Goal: Task Accomplishment & Management: Manage account settings

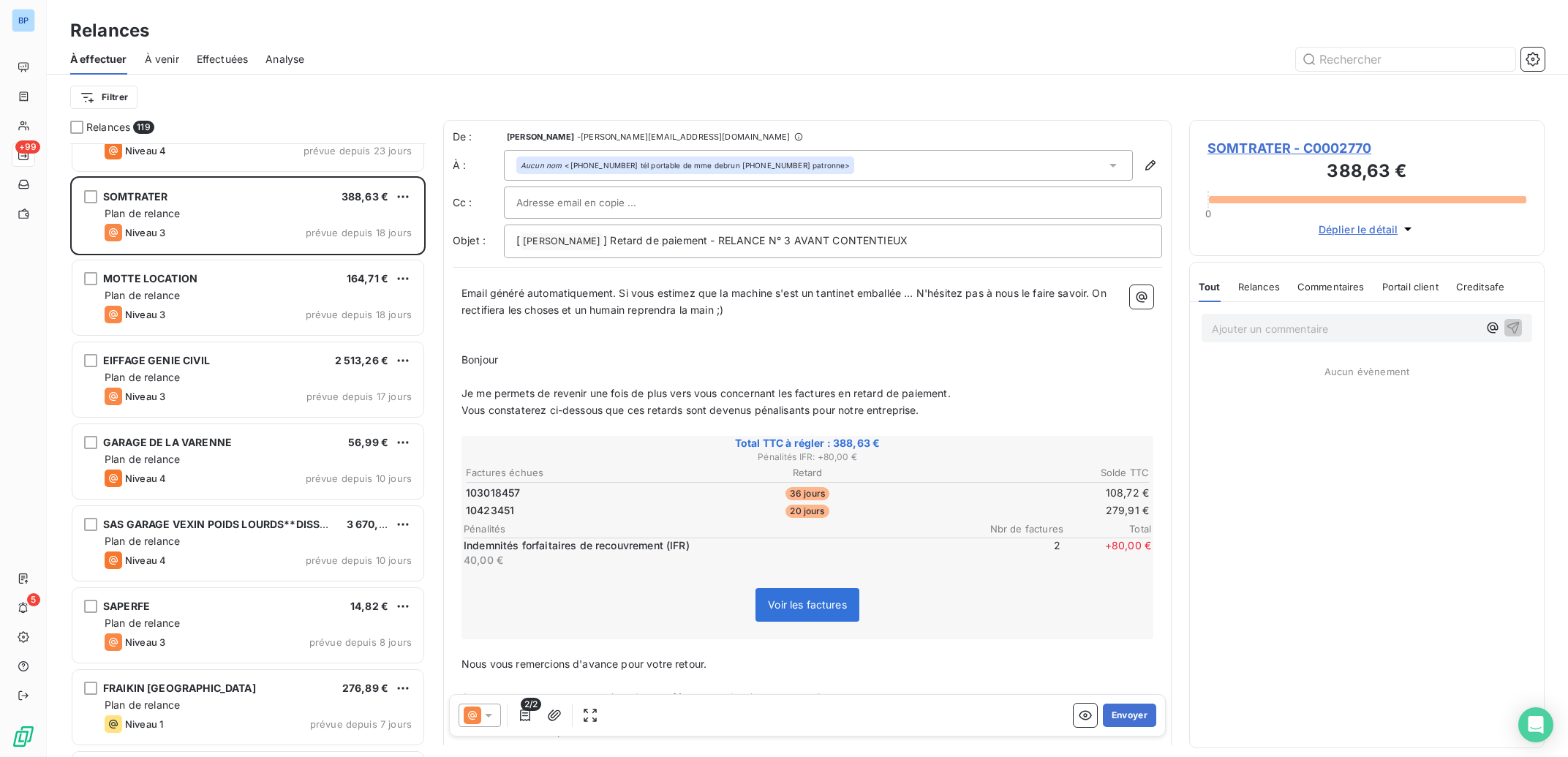
scroll to position [599, 341]
click at [1381, 64] on input "text" at bounding box center [1406, 59] width 220 height 23
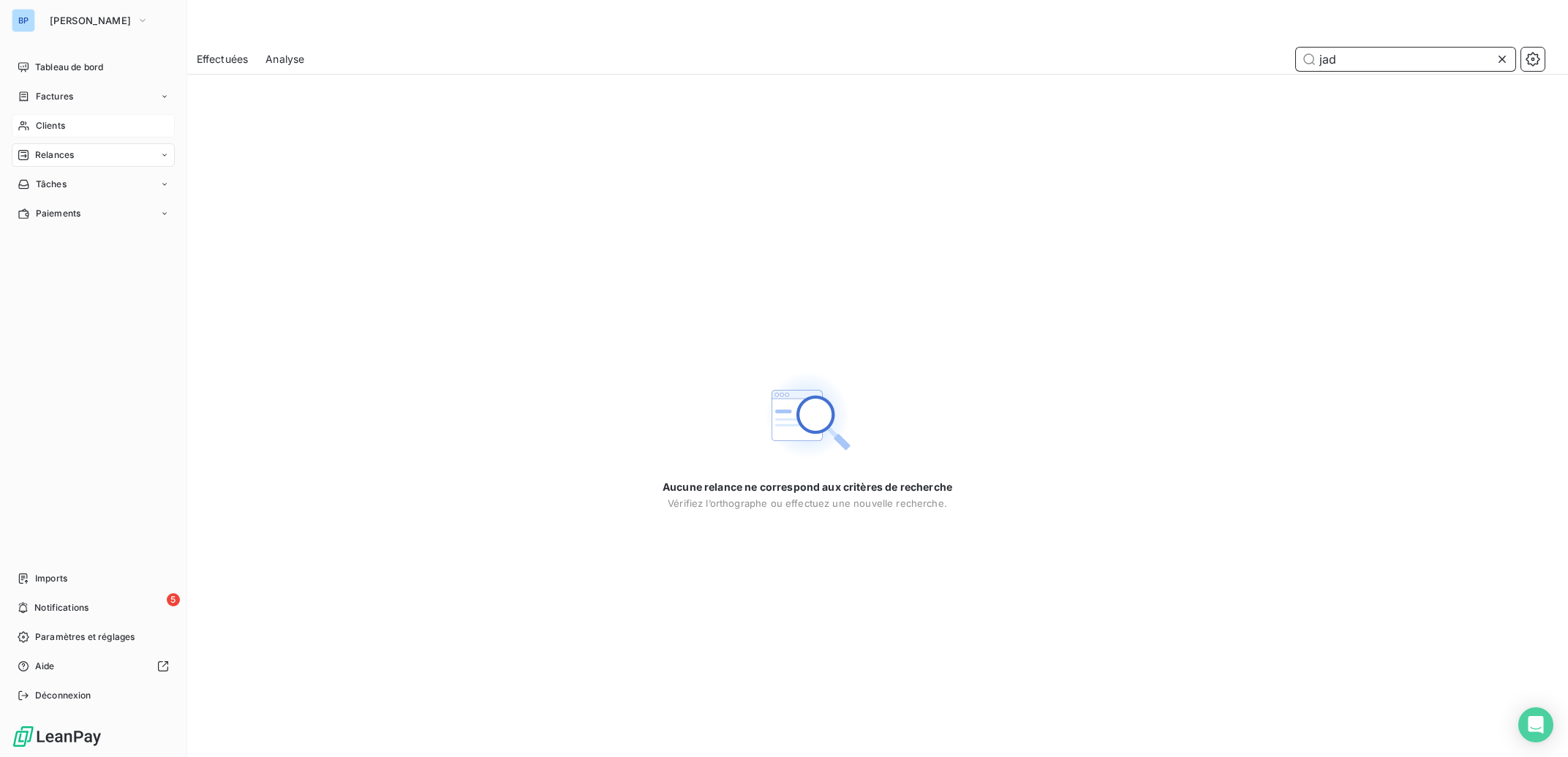
type input "jad"
click at [52, 124] on span "Clients" at bounding box center [50, 125] width 29 height 13
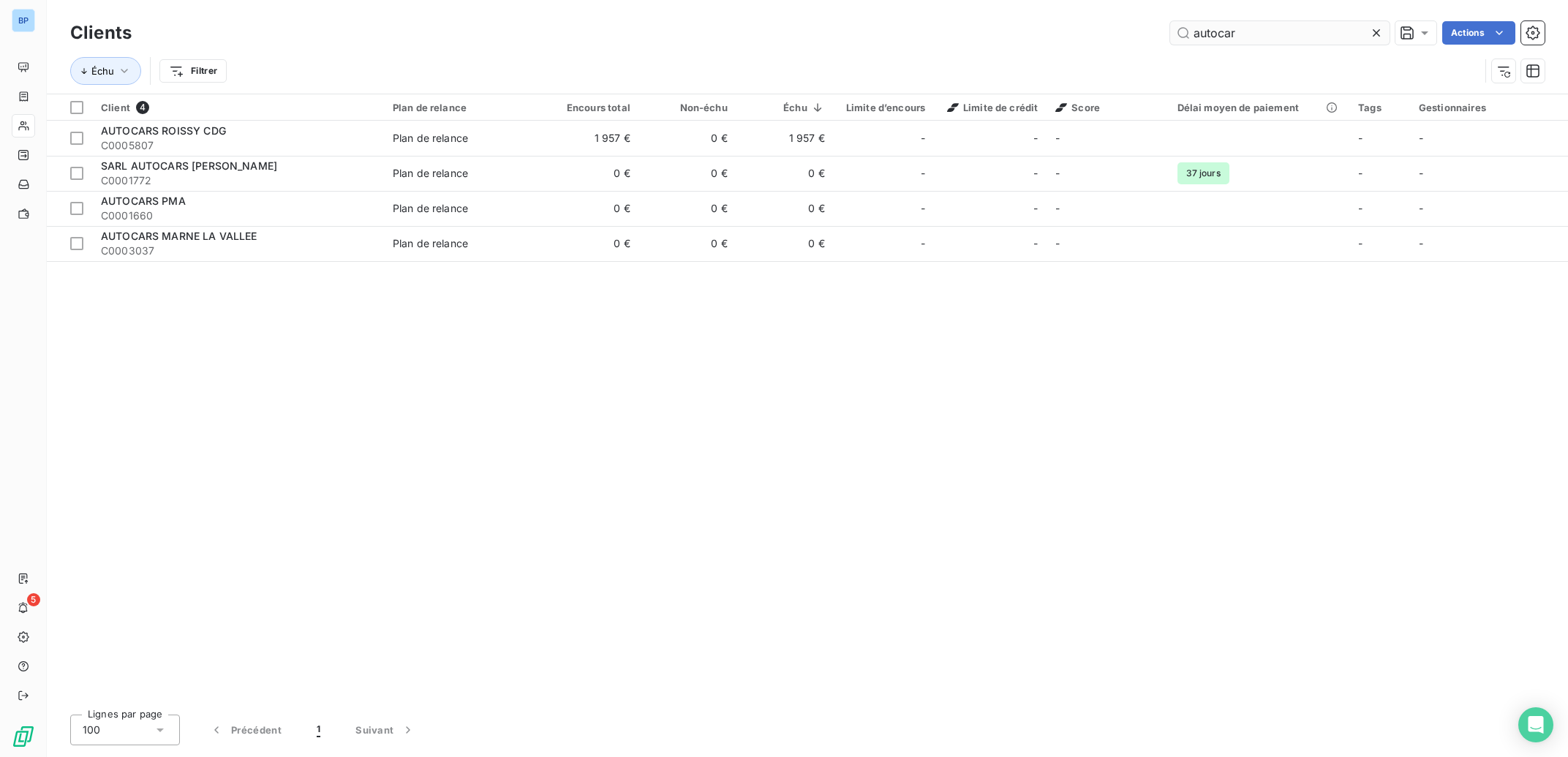
drag, startPoint x: 1254, startPoint y: 37, endPoint x: 978, endPoint y: 34, distance: 276.0
click at [1170, 34] on input "autocar" at bounding box center [1280, 32] width 220 height 23
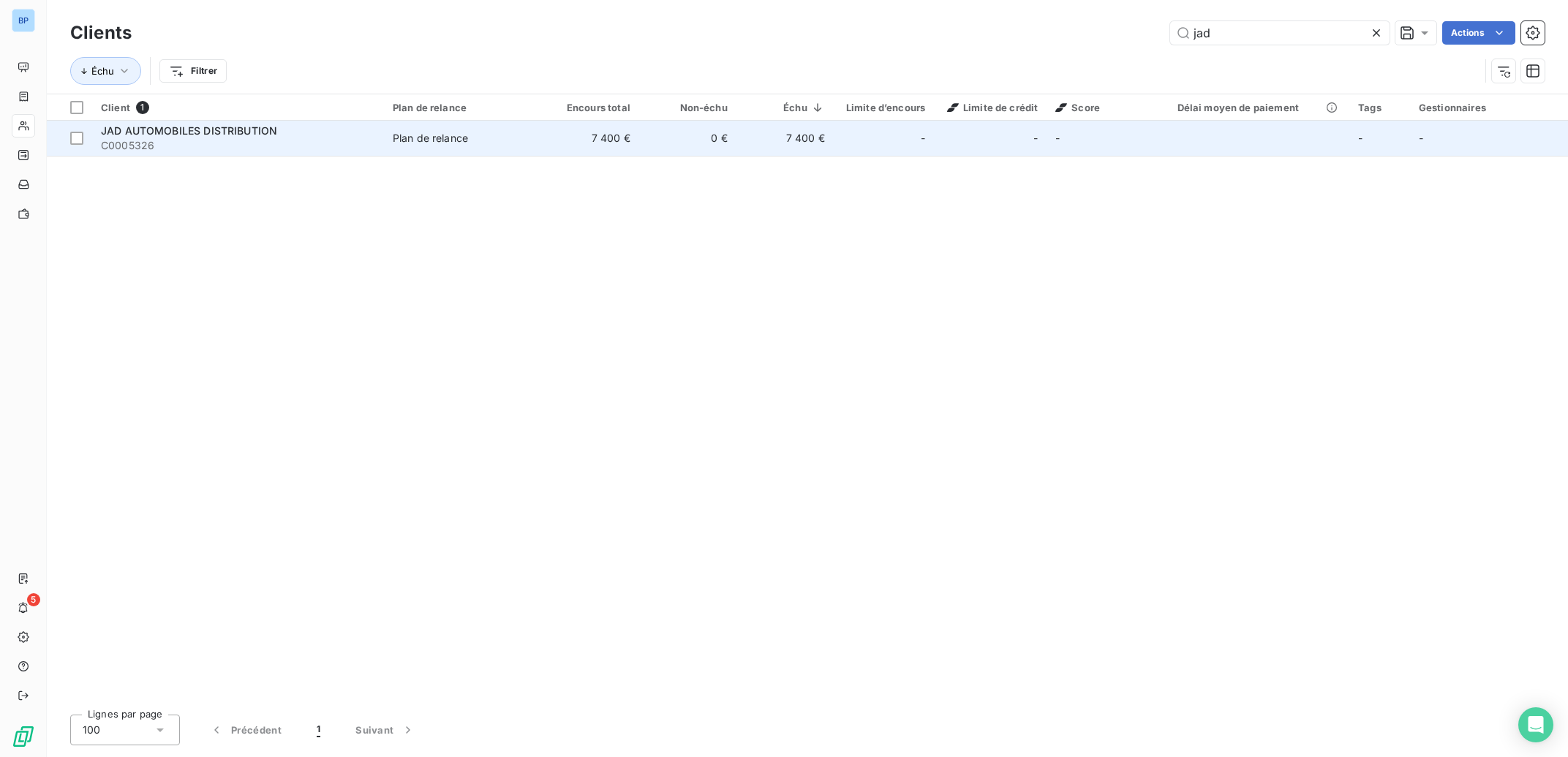
type input "jad"
click at [311, 131] on div "JAD AUTOMOBILES DISTRIBUTION" at bounding box center [238, 131] width 274 height 15
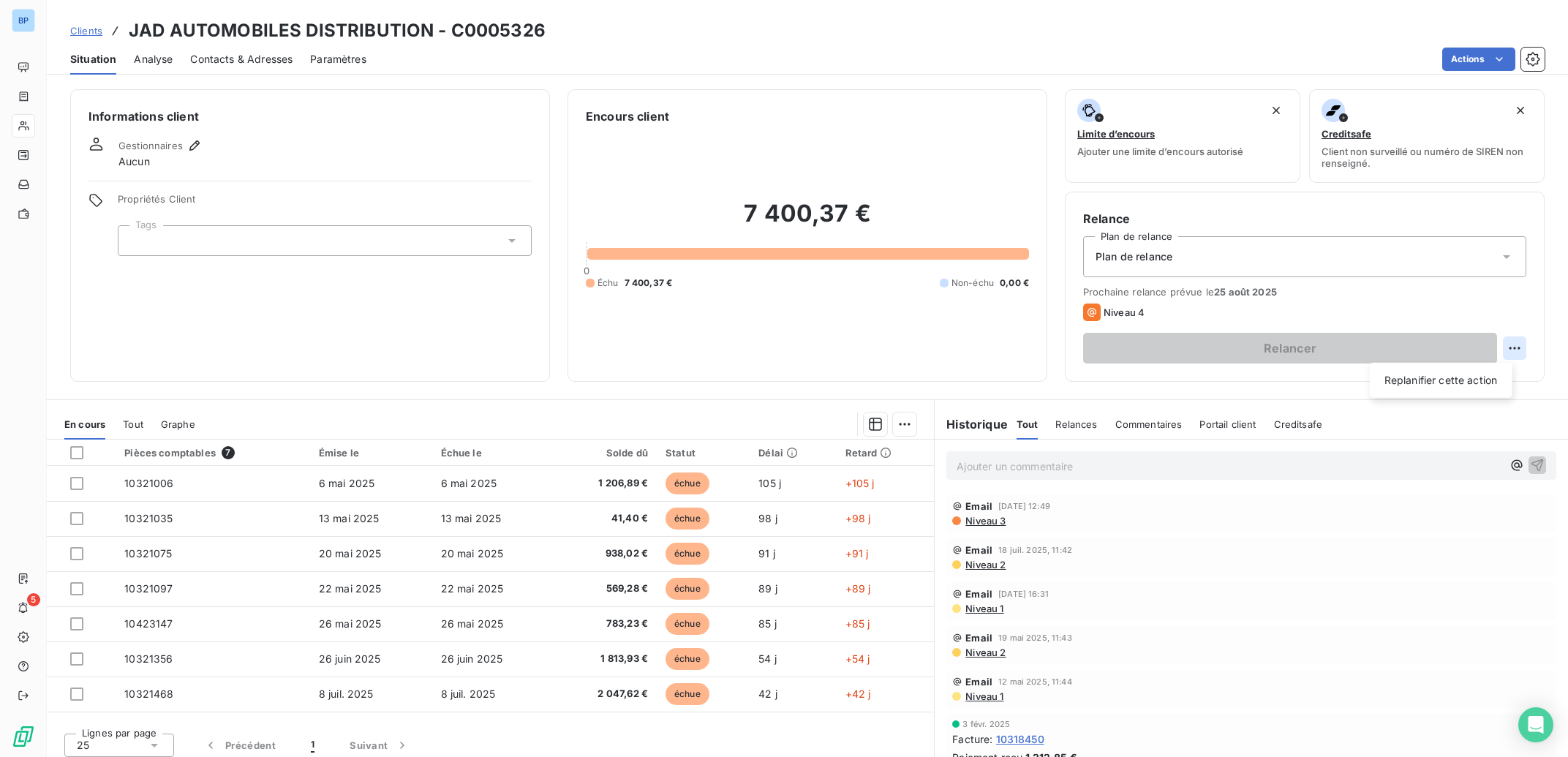
click at [1501, 348] on html "BP 5 Clients JAD AUTOMOBILES DISTRIBUTION - C0005326 Situation Analyse Contacts…" at bounding box center [784, 378] width 1568 height 757
click at [1457, 381] on div "Replanifier cette action" at bounding box center [1440, 380] width 131 height 23
select select "7"
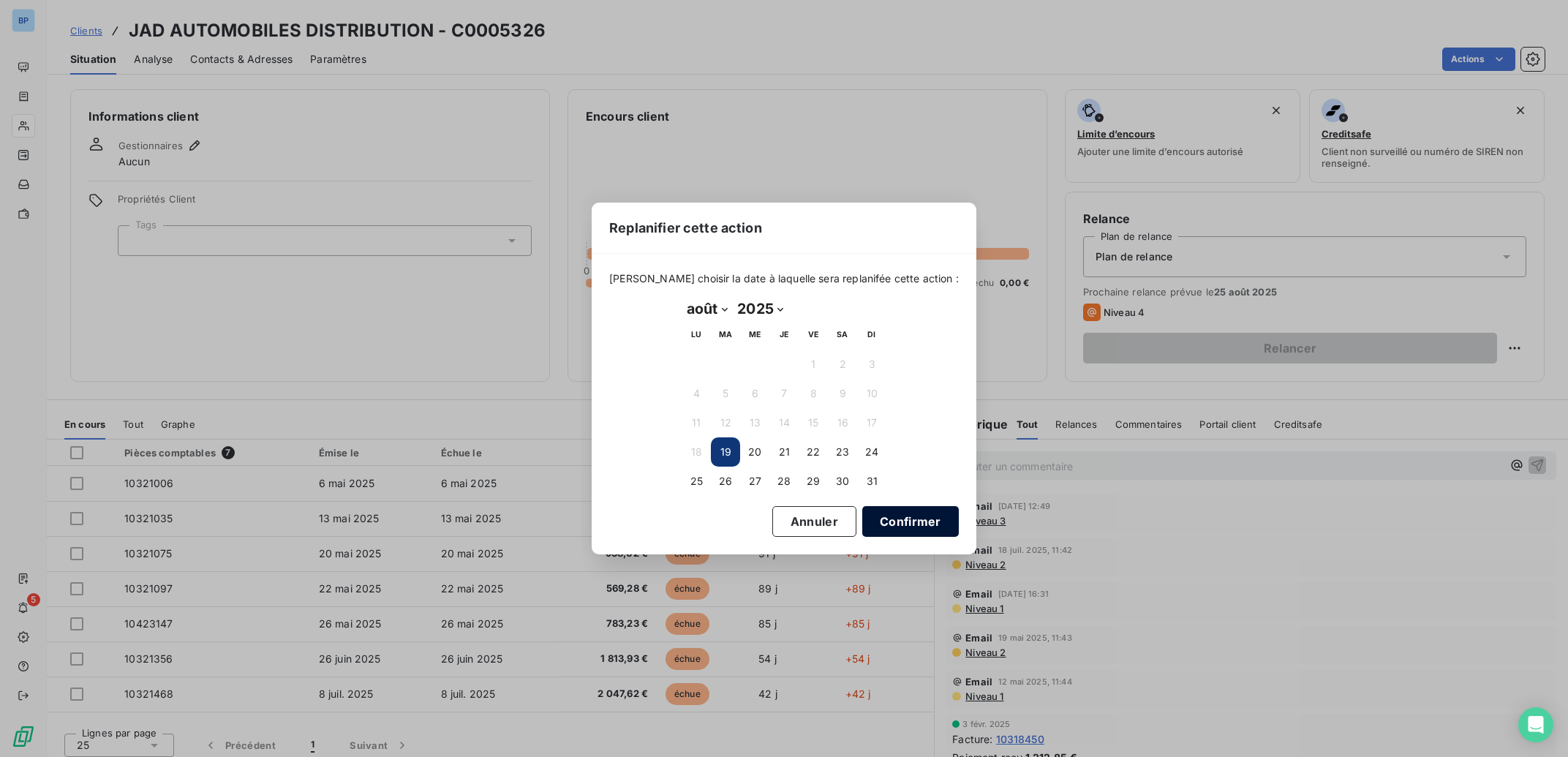
click at [909, 525] on button "Confirmer" at bounding box center [910, 521] width 97 height 31
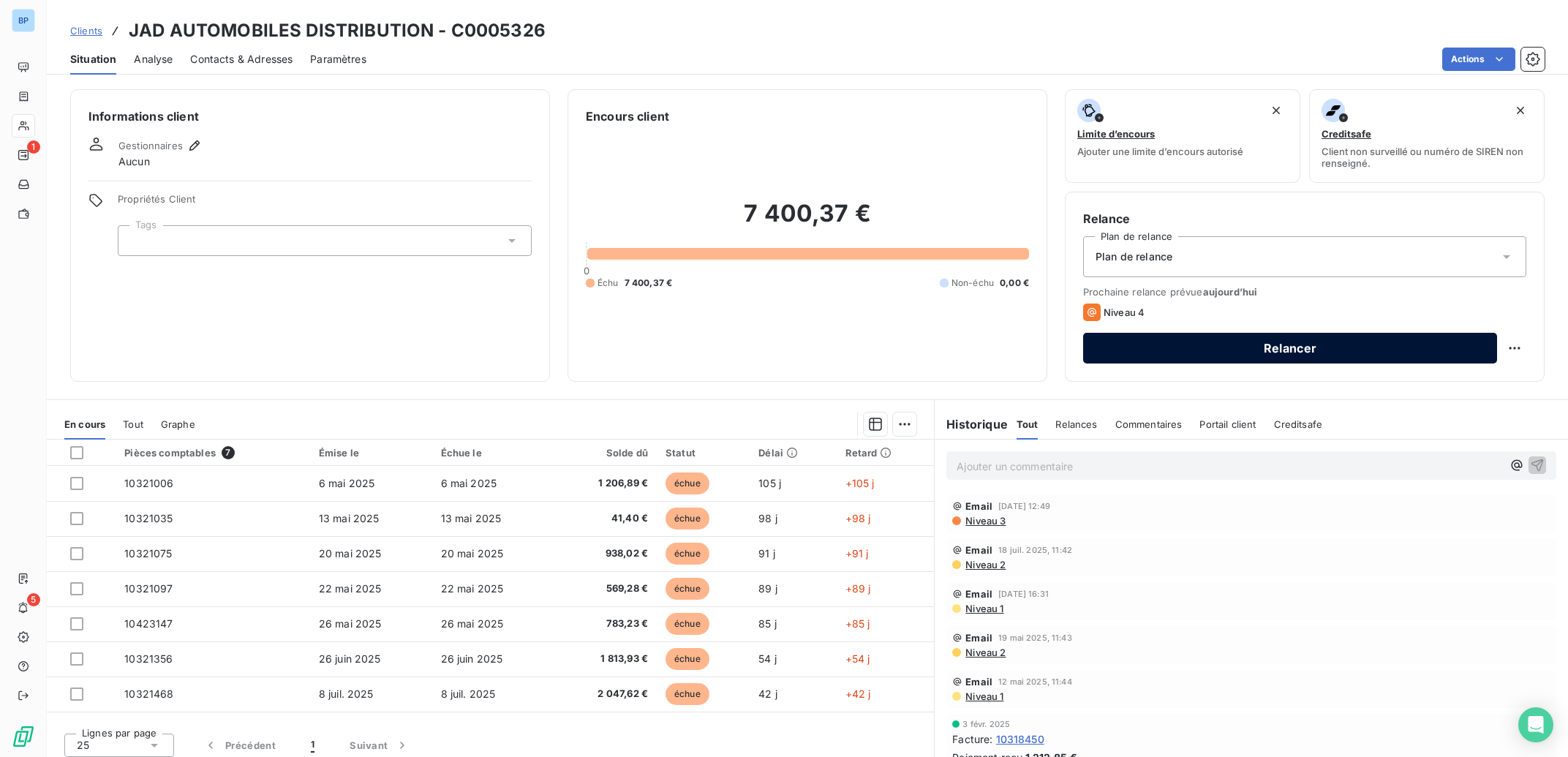
click at [1296, 351] on button "Relancer" at bounding box center [1290, 348] width 414 height 31
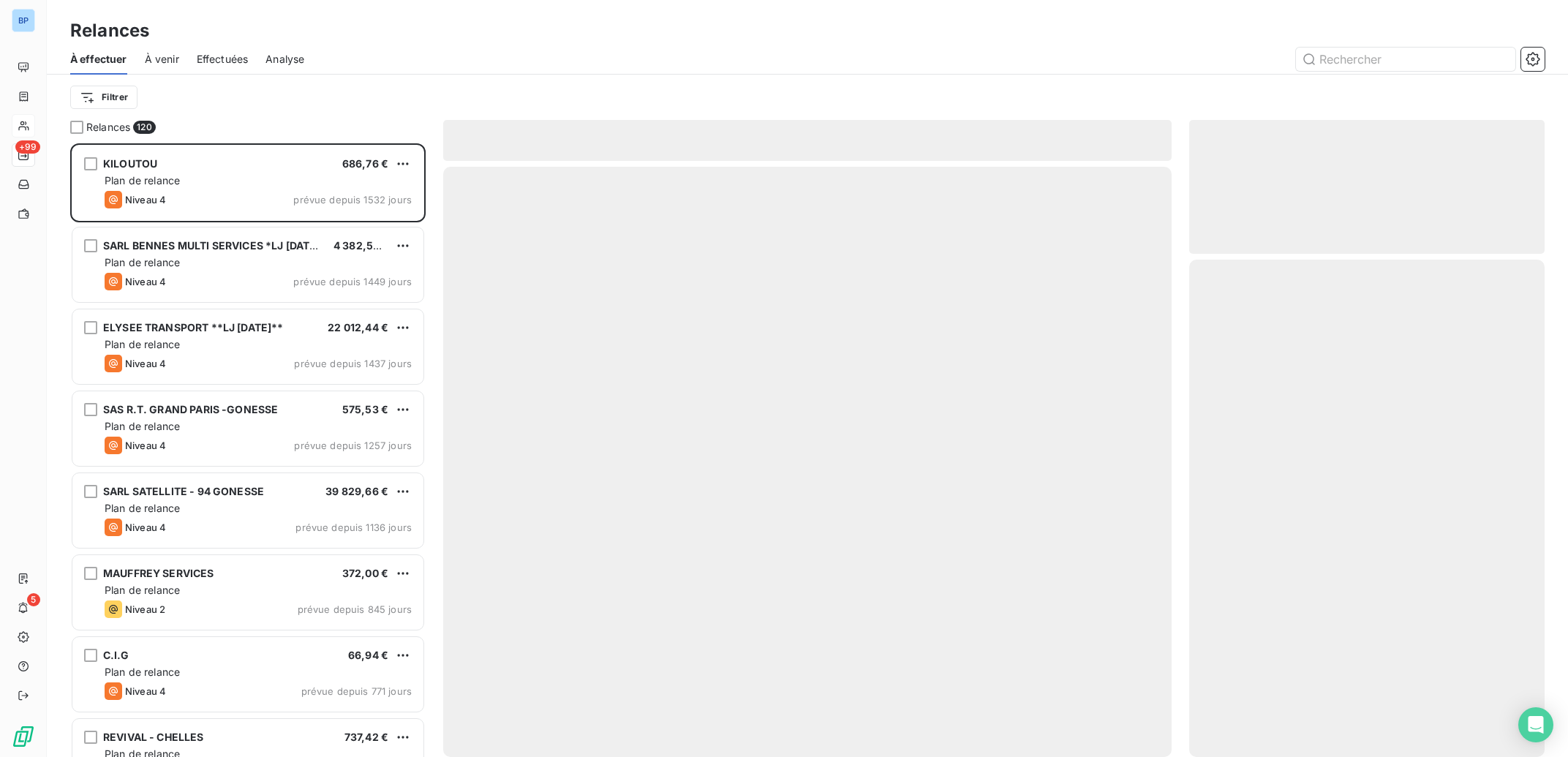
scroll to position [599, 341]
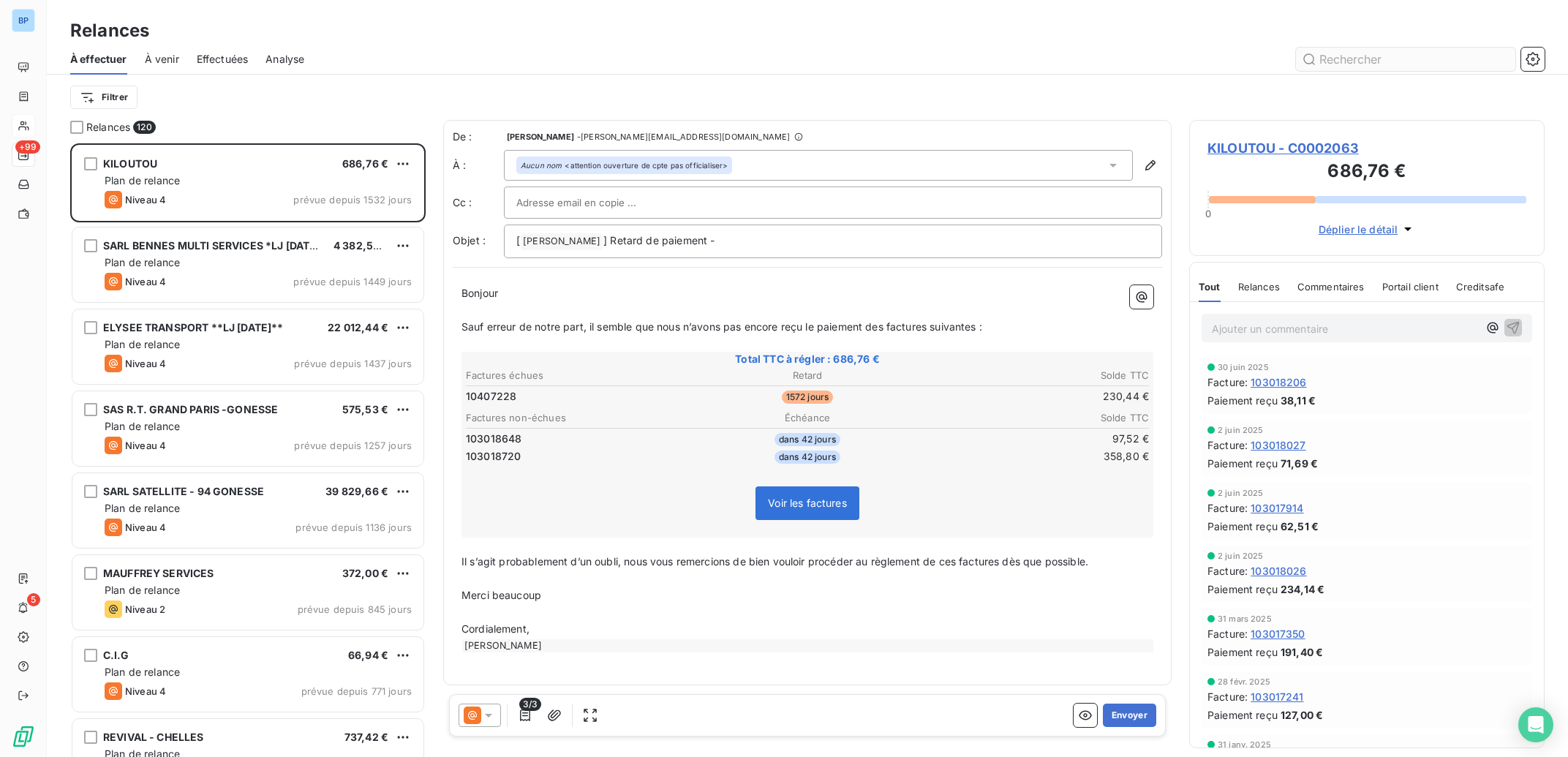
click at [1353, 63] on input "text" at bounding box center [1406, 59] width 220 height 23
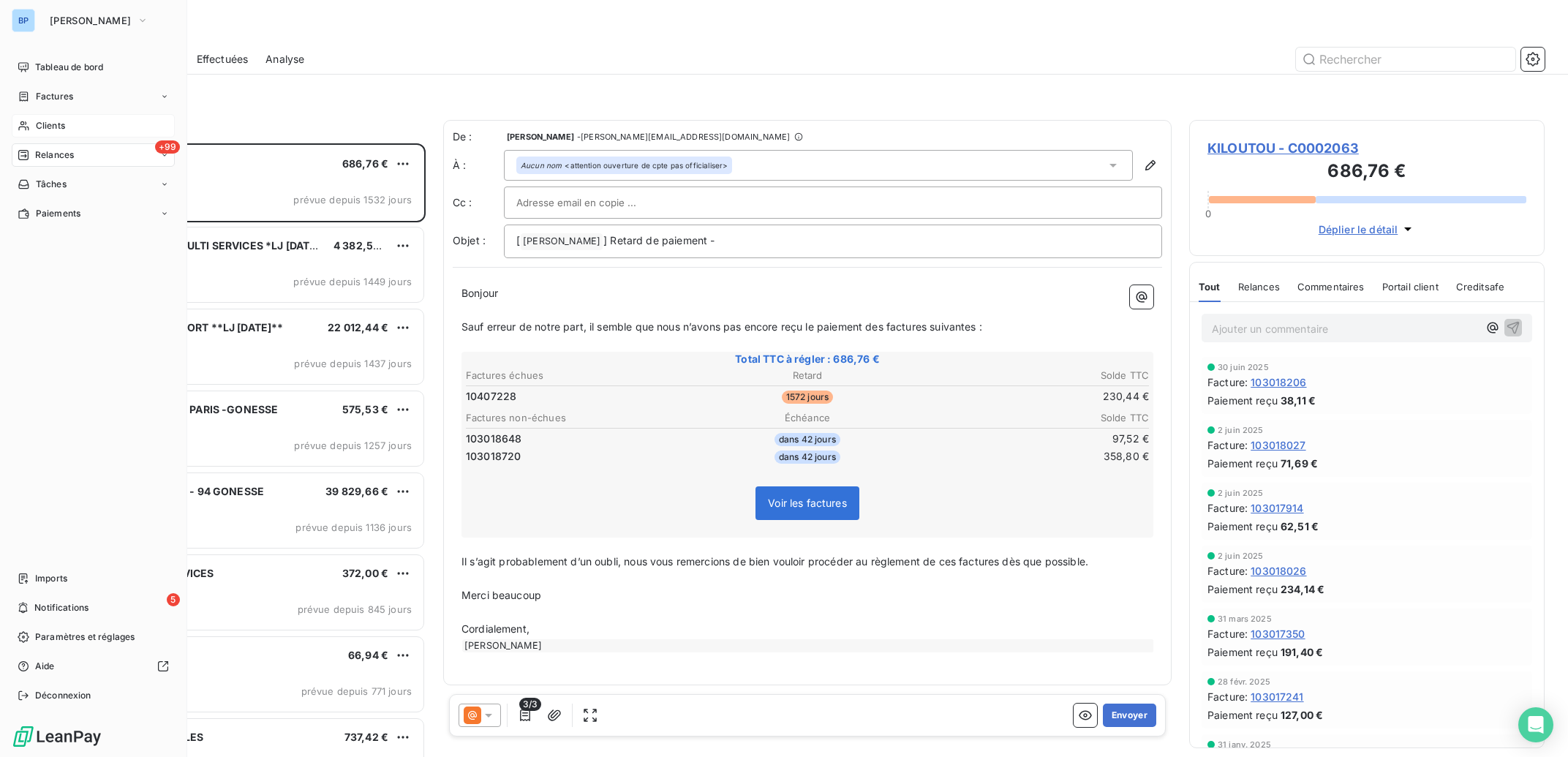
click at [70, 127] on div "Clients" at bounding box center [93, 125] width 163 height 23
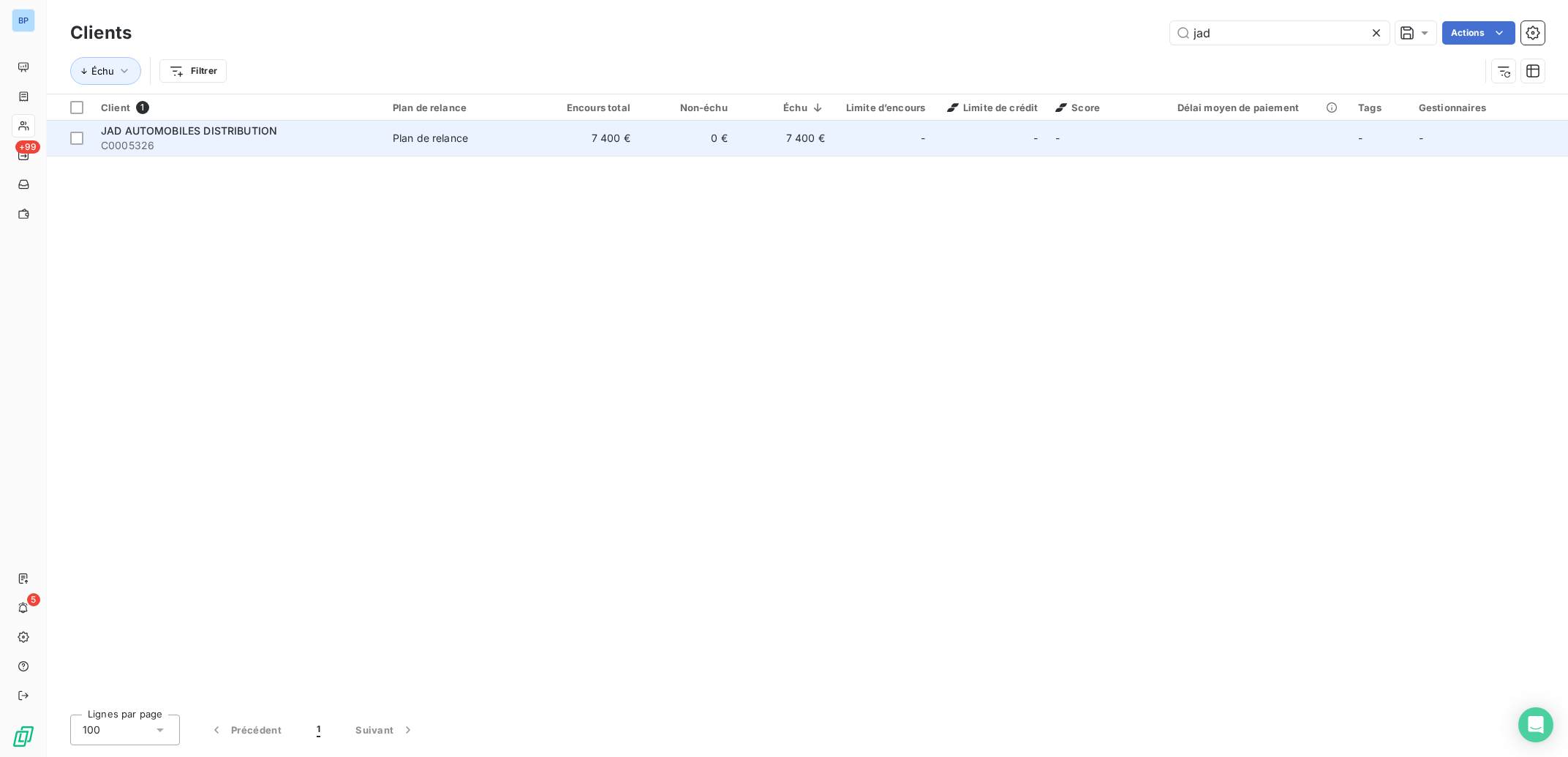
click at [434, 135] on div "Plan de relance" at bounding box center [430, 138] width 75 height 15
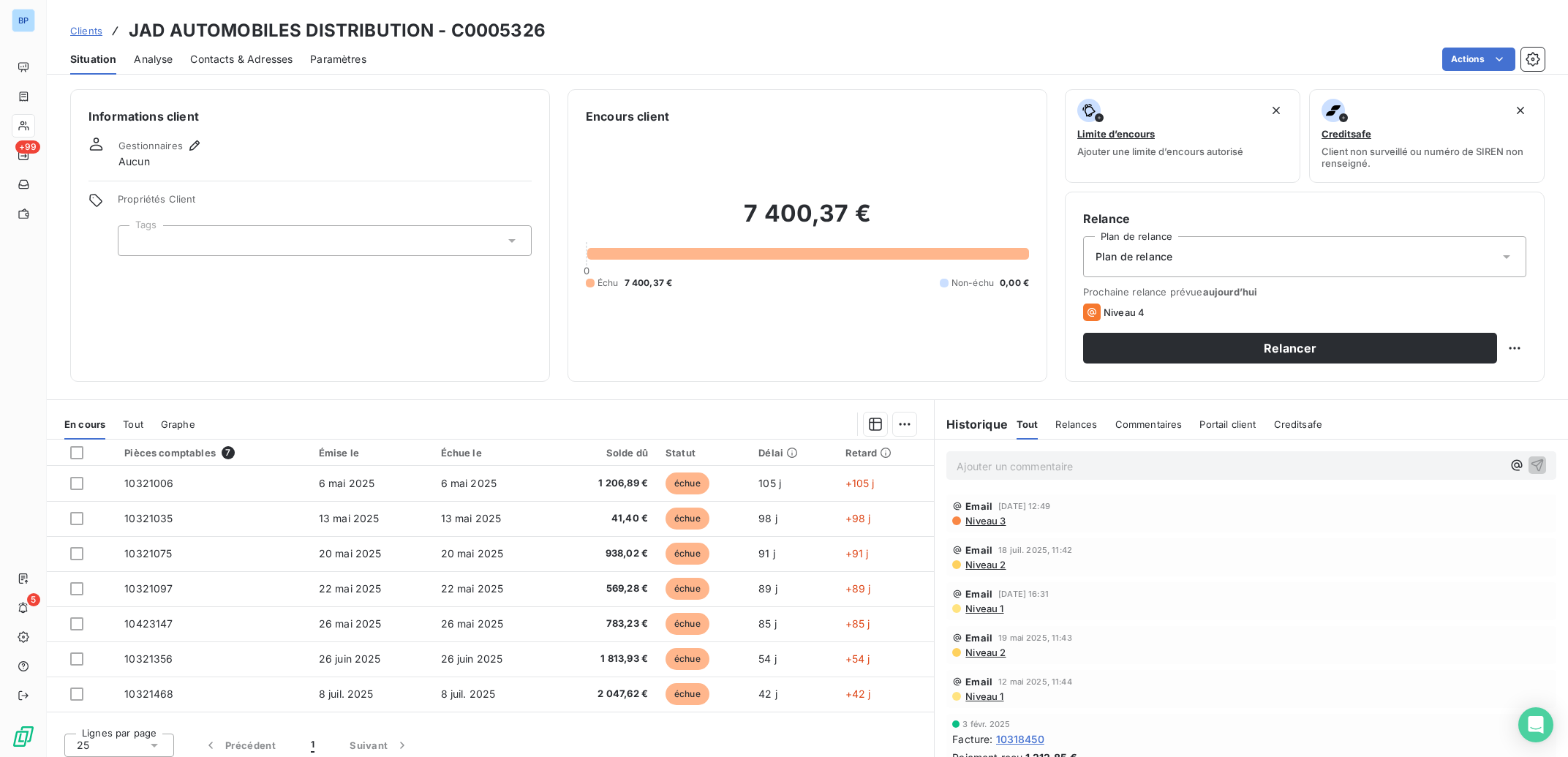
click at [1017, 474] on p "Ajouter un commentaire ﻿" at bounding box center [1229, 466] width 546 height 18
drag, startPoint x: 1208, startPoint y: 466, endPoint x: 684, endPoint y: 466, distance: 524.0
click at [934, 466] on div "compta@jadautomobilesdistribution.f Email [DATE] 12:49 Niveau 3 Email [DATE] 11…" at bounding box center [1251, 603] width 634 height 326
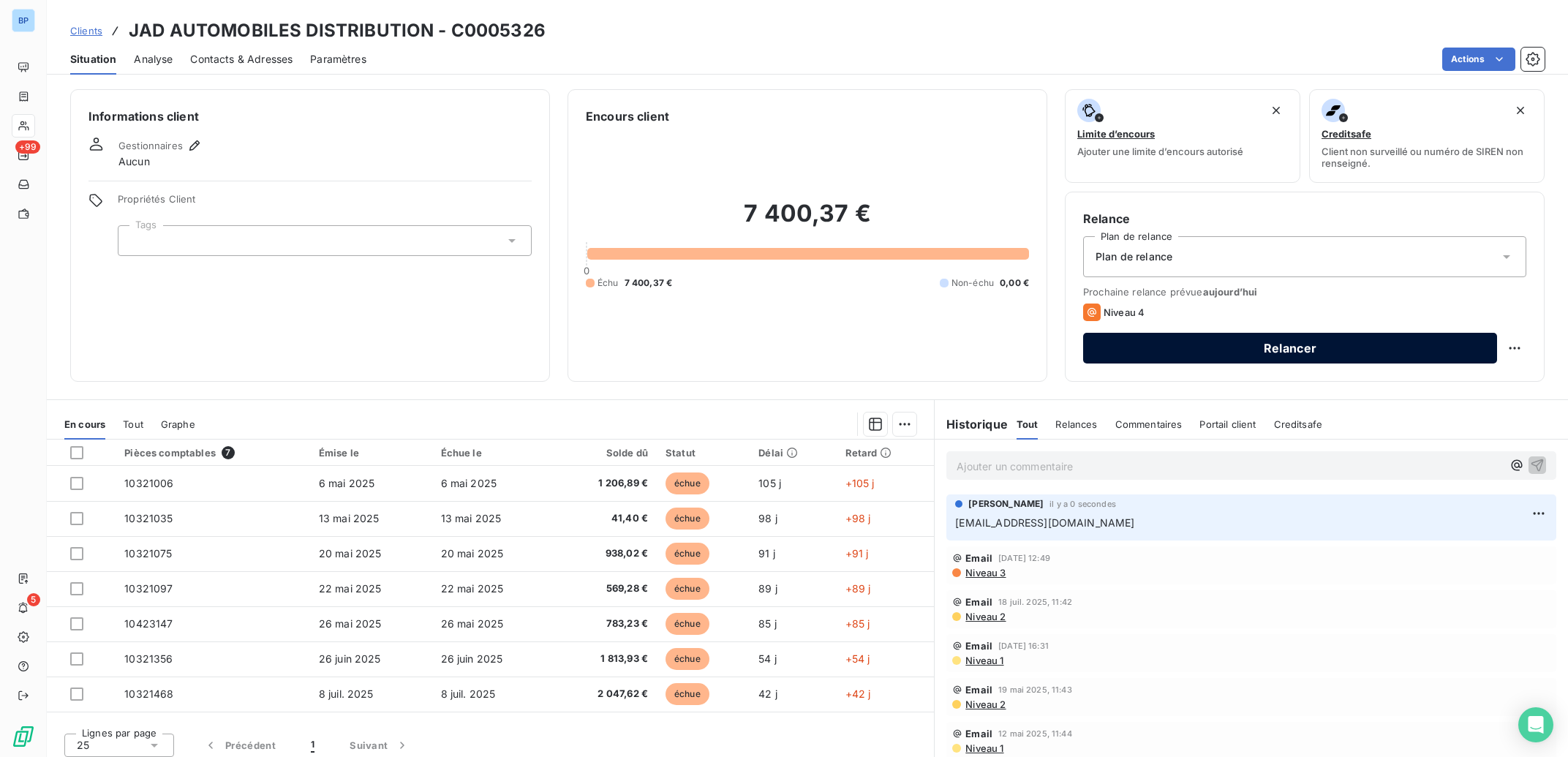
click at [1212, 350] on button "Relancer" at bounding box center [1290, 348] width 414 height 31
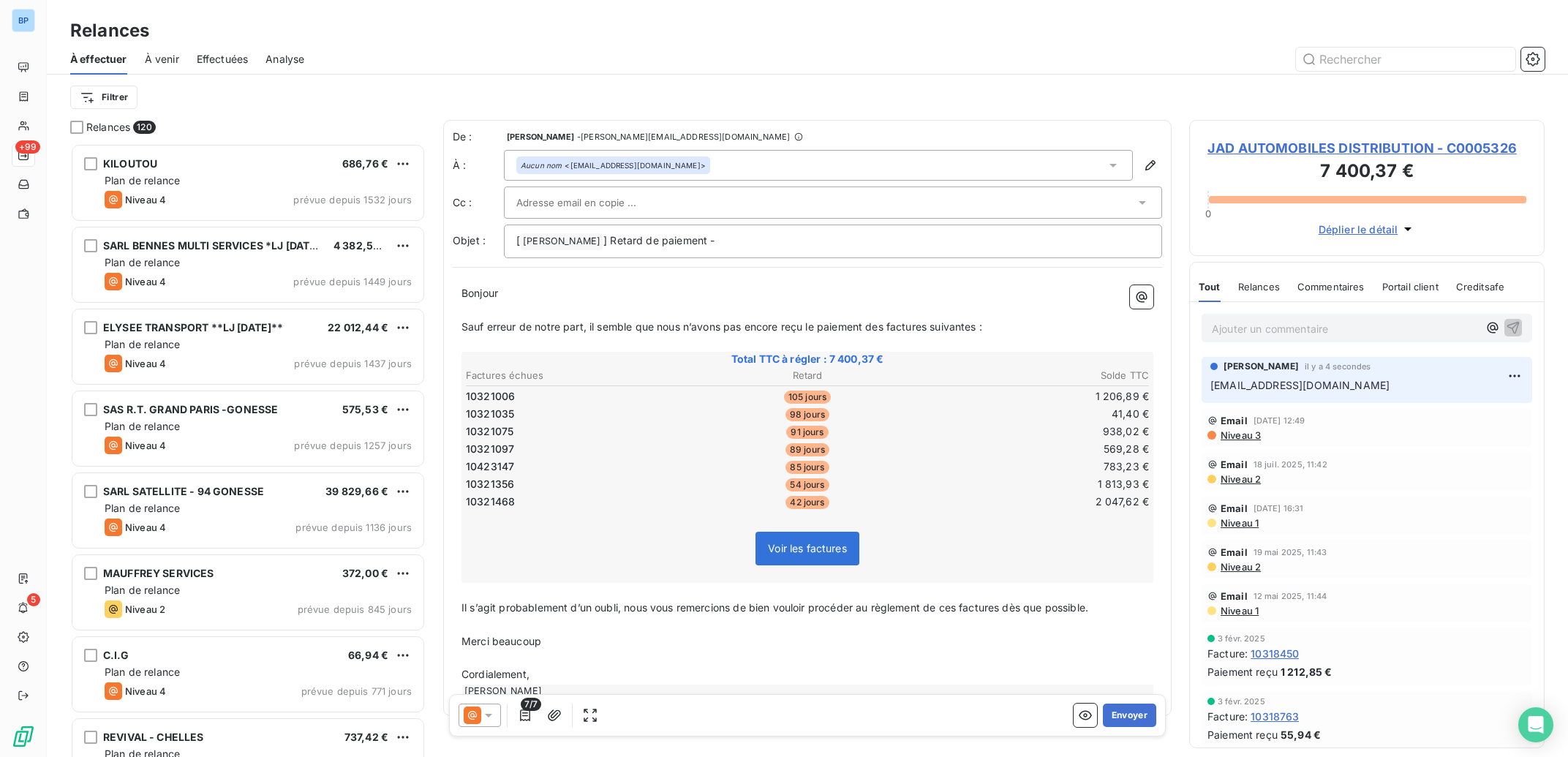
scroll to position [599, 341]
click at [1145, 167] on icon "button" at bounding box center [1150, 165] width 10 height 10
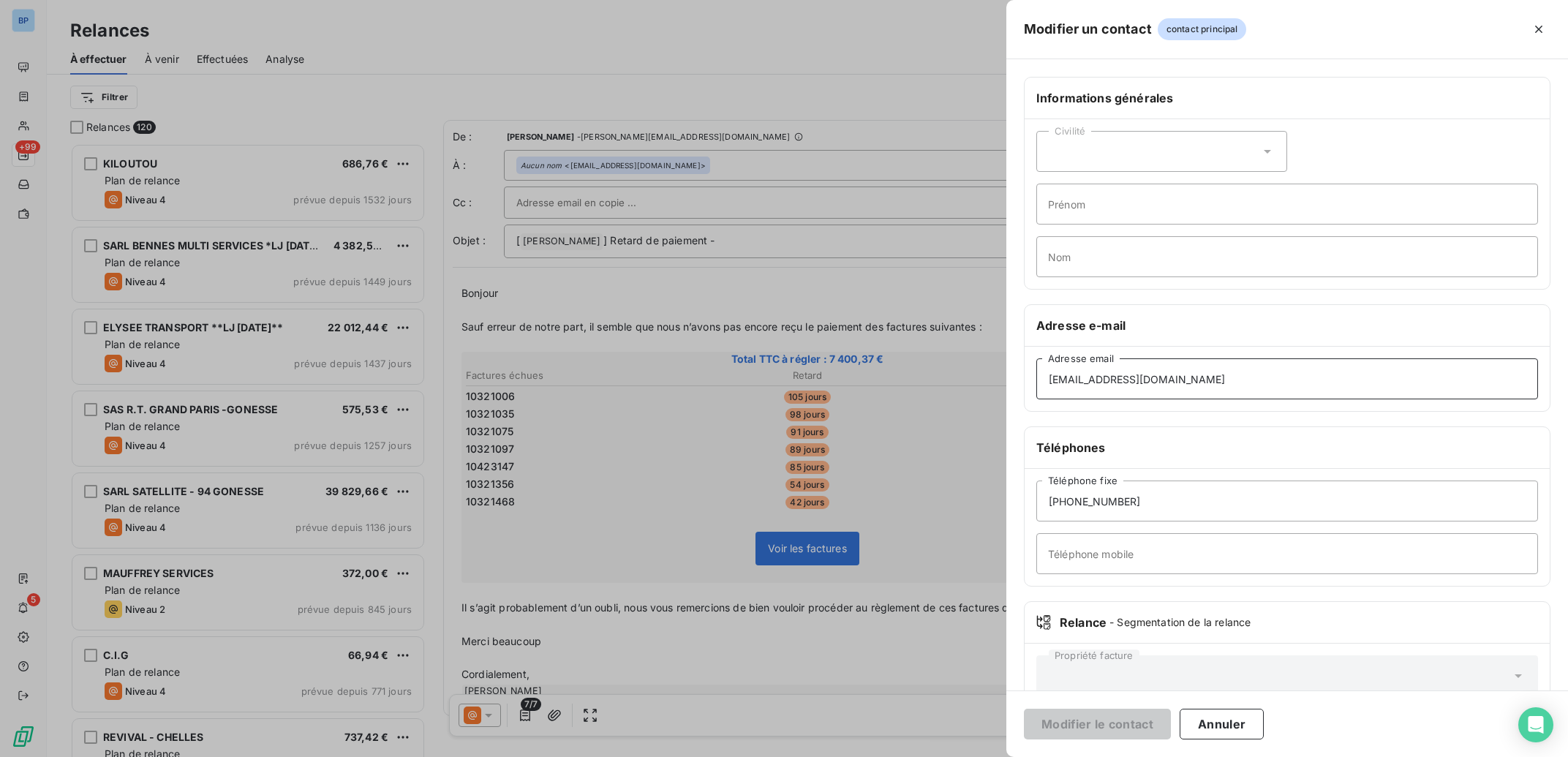
drag, startPoint x: 1293, startPoint y: 379, endPoint x: 797, endPoint y: 378, distance: 496.0
click at [797, 757] on div "Modifier un contact contact principal Informations générales Civilité Prénom No…" at bounding box center [784, 757] width 1568 height 0
drag, startPoint x: 907, startPoint y: 373, endPoint x: 790, endPoint y: 373, distance: 117.0
click at [1036, 373] on input "[EMAIL_ADDRESS][DOMAIN_NAME]" at bounding box center [1287, 379] width 502 height 41
paste input "jad"
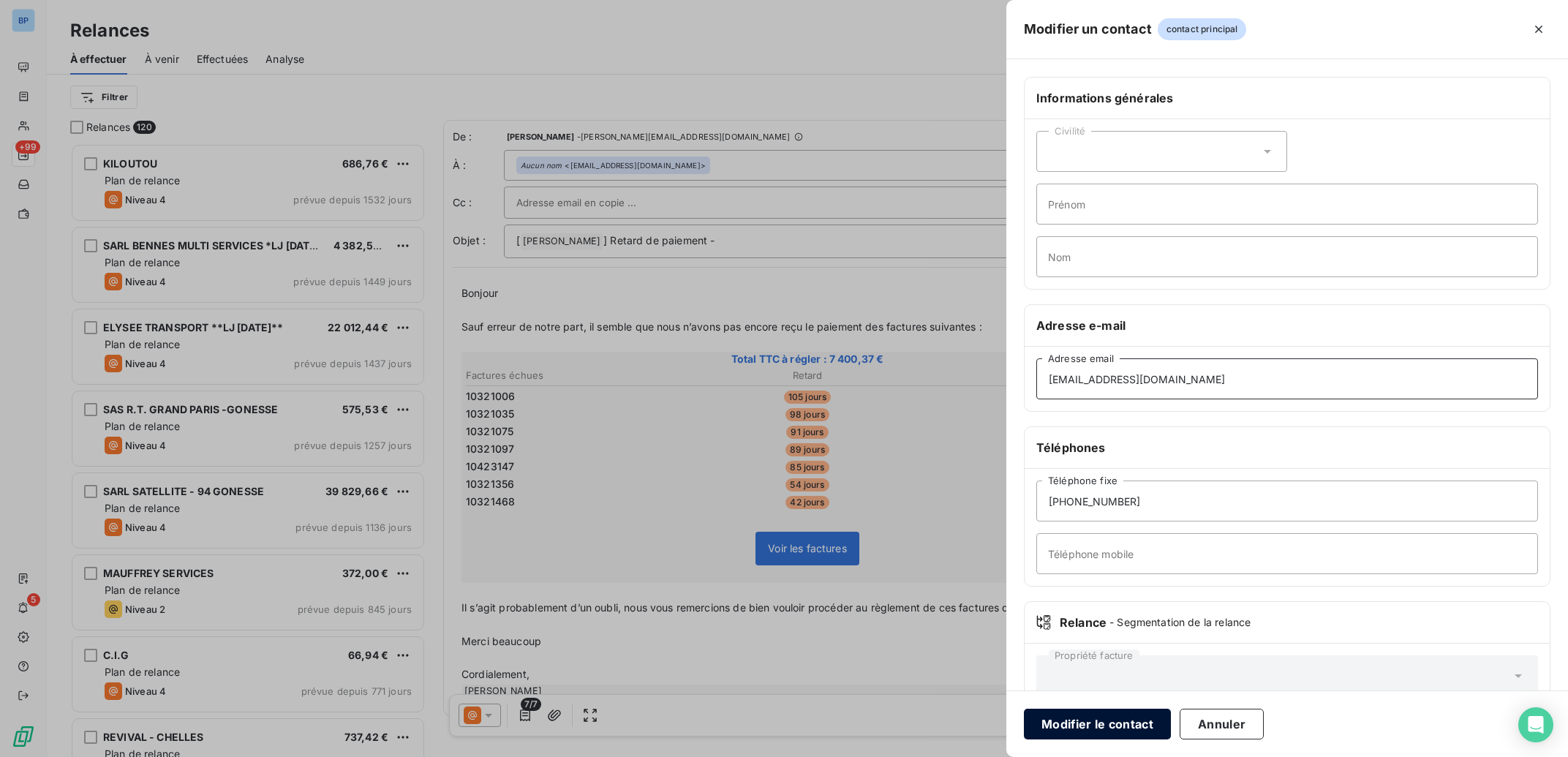
type input "[EMAIL_ADDRESS][DOMAIN_NAME]"
drag, startPoint x: 1100, startPoint y: 721, endPoint x: 1105, endPoint y: 711, distance: 11.2
click at [1100, 721] on button "Modifier le contact" at bounding box center [1096, 724] width 147 height 31
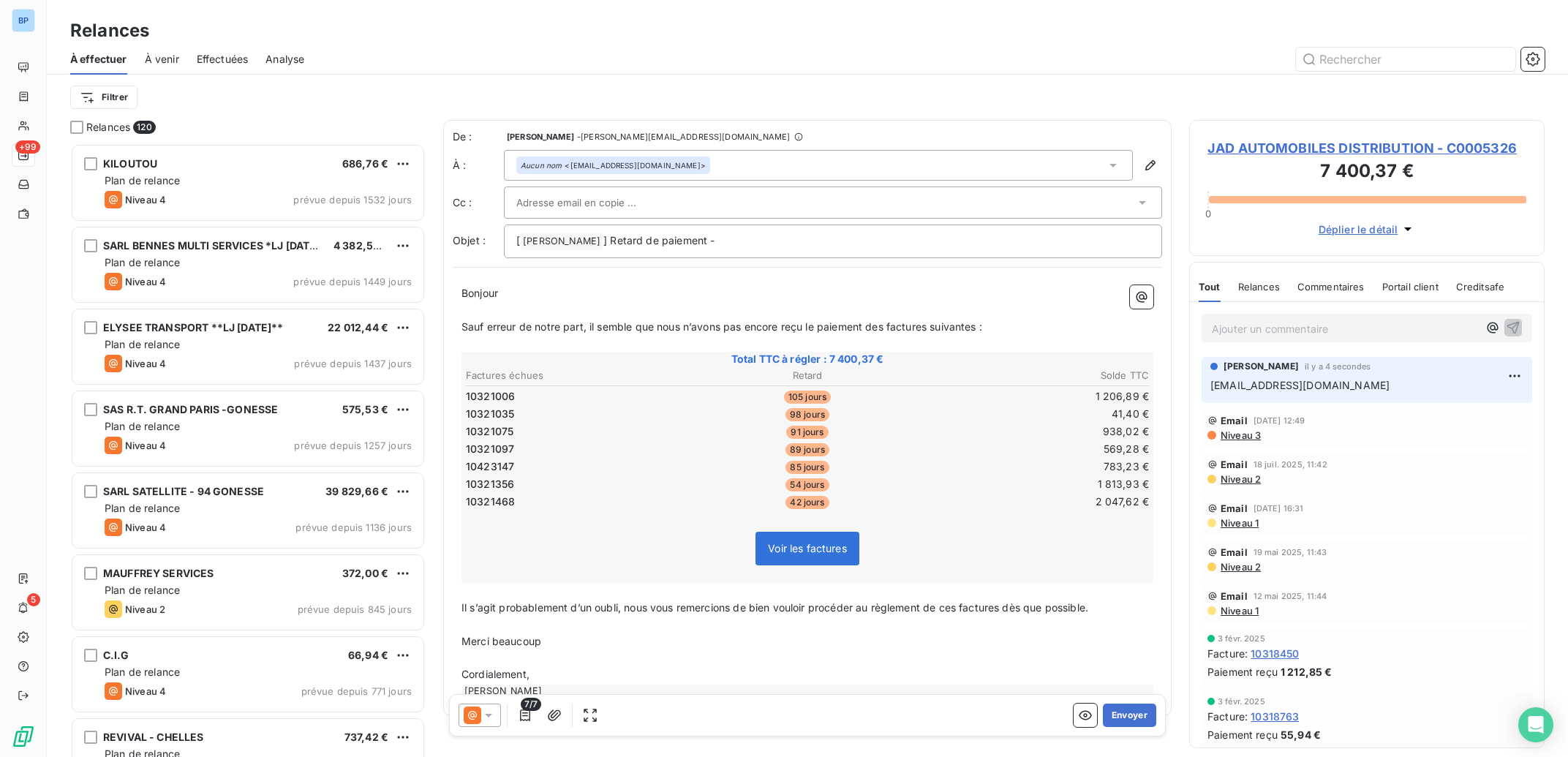
click at [633, 203] on input "text" at bounding box center [595, 203] width 157 height 22
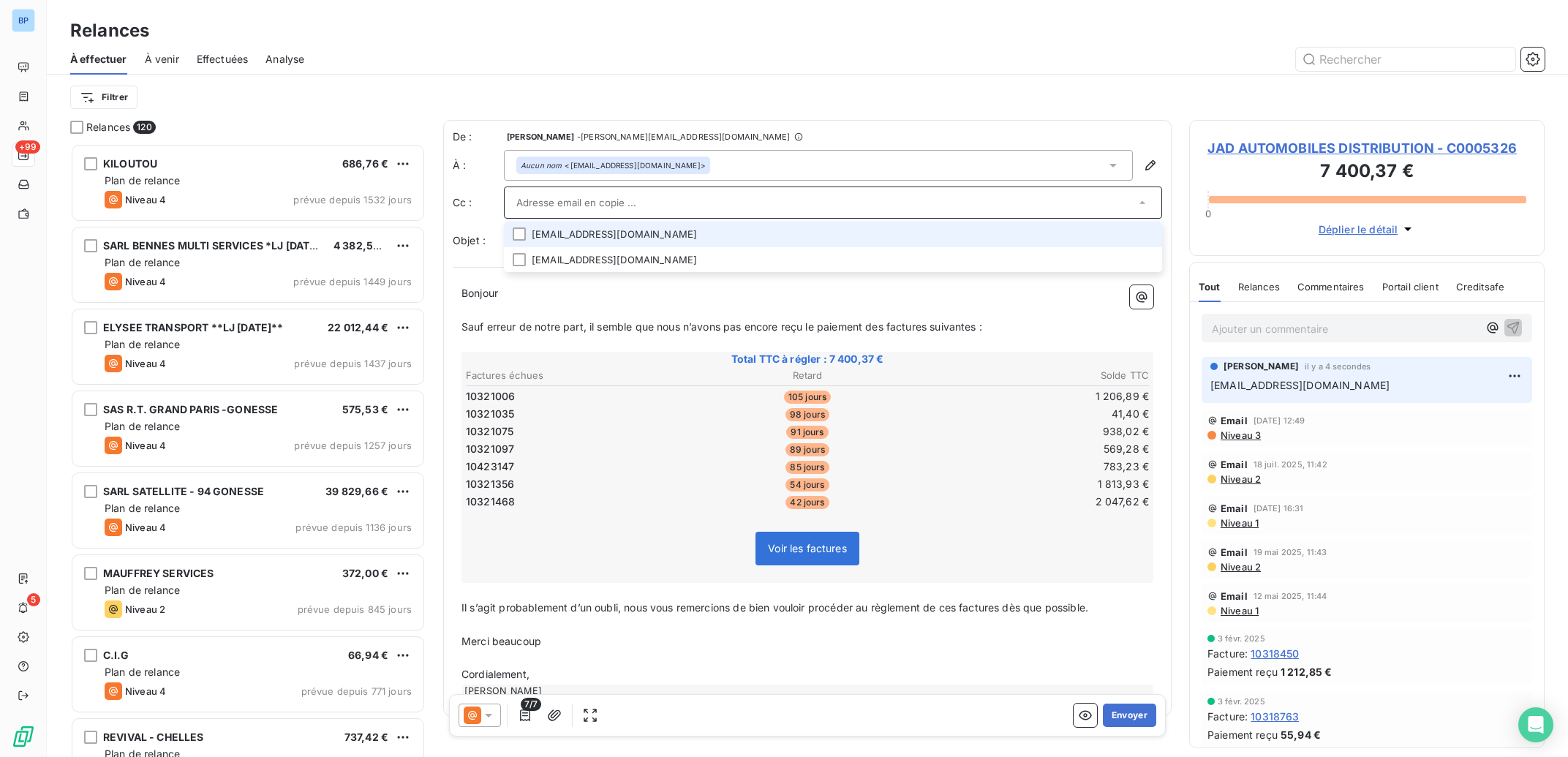
click at [628, 231] on li "[EMAIL_ADDRESS][DOMAIN_NAME]" at bounding box center [832, 235] width 659 height 26
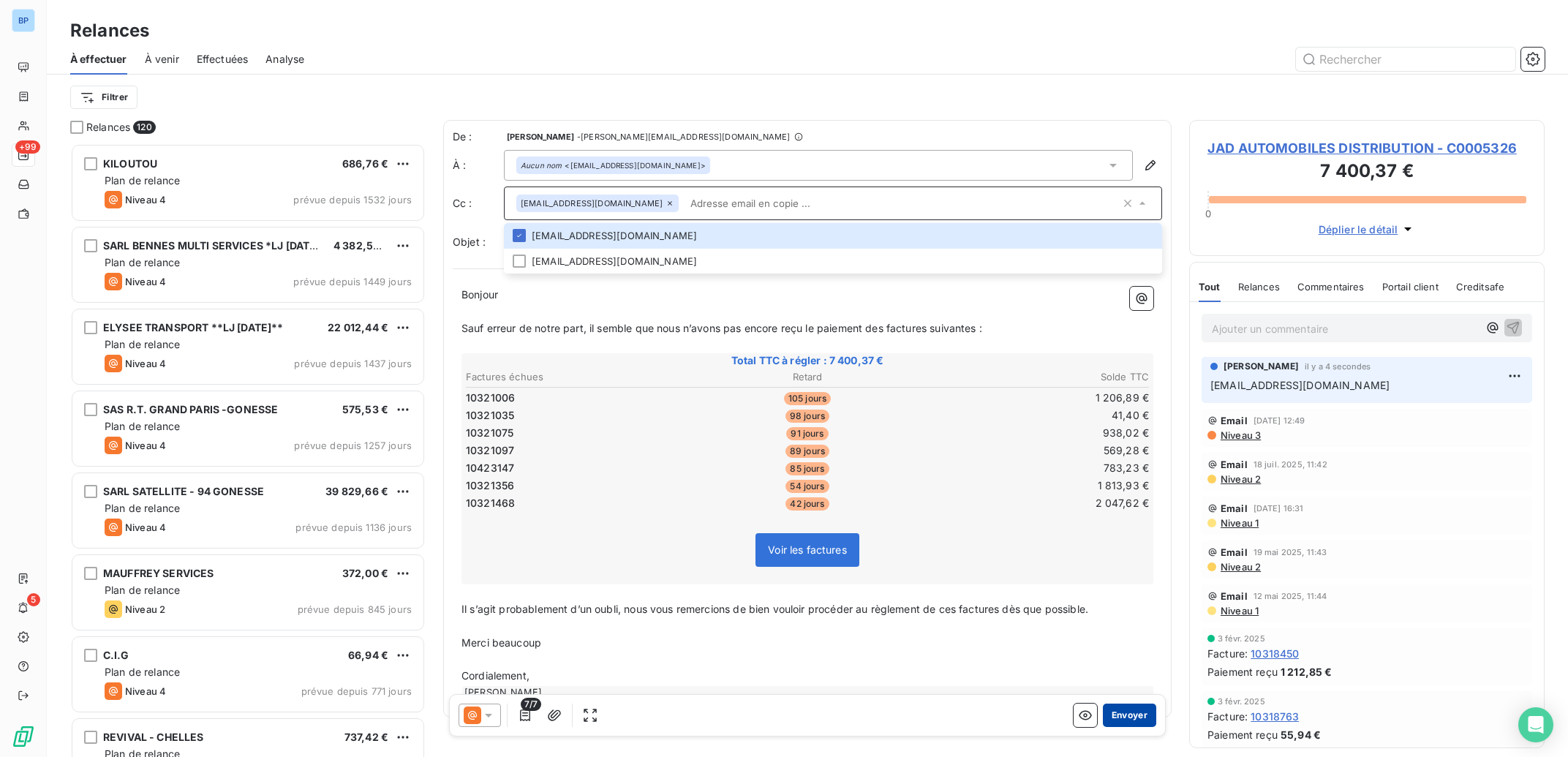
click at [1112, 712] on button "Envoyer" at bounding box center [1129, 715] width 53 height 23
